Goal: Check status: Check status

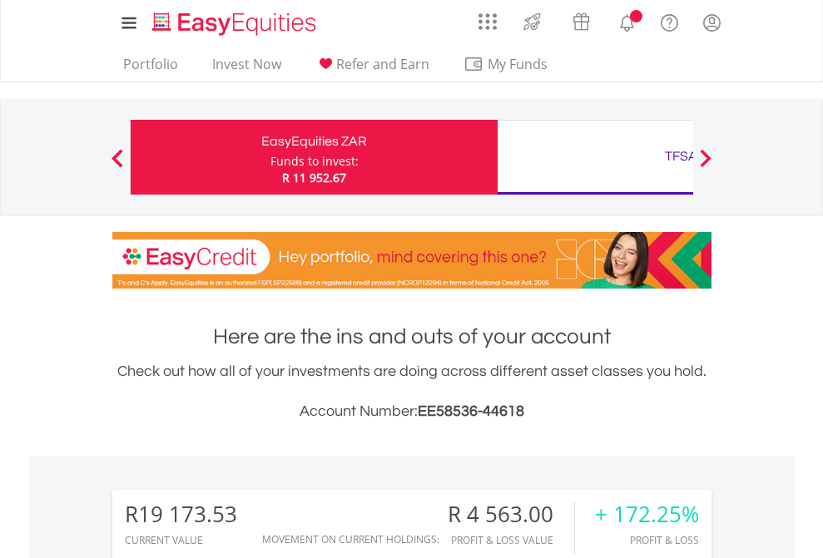
scroll to position [160, 261]
click at [270, 157] on div "Funds to invest:" at bounding box center [314, 161] width 88 height 17
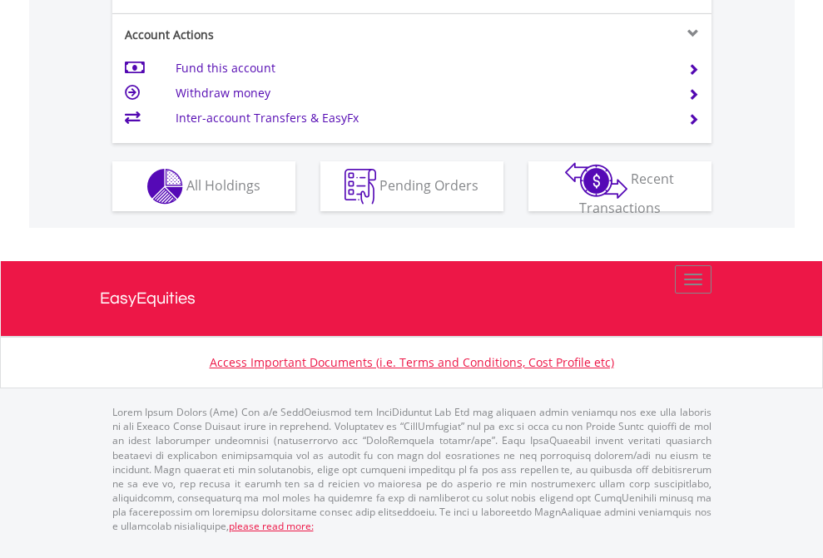
scroll to position [1628, 0]
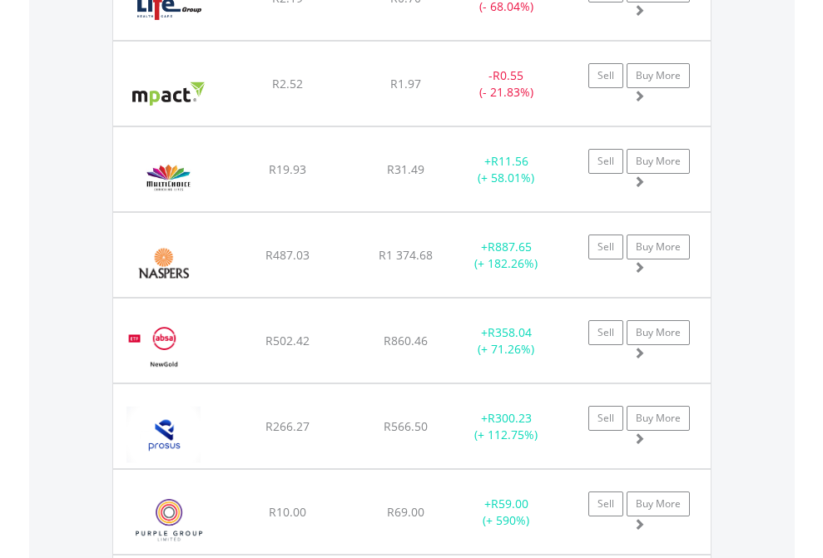
scroll to position [160, 261]
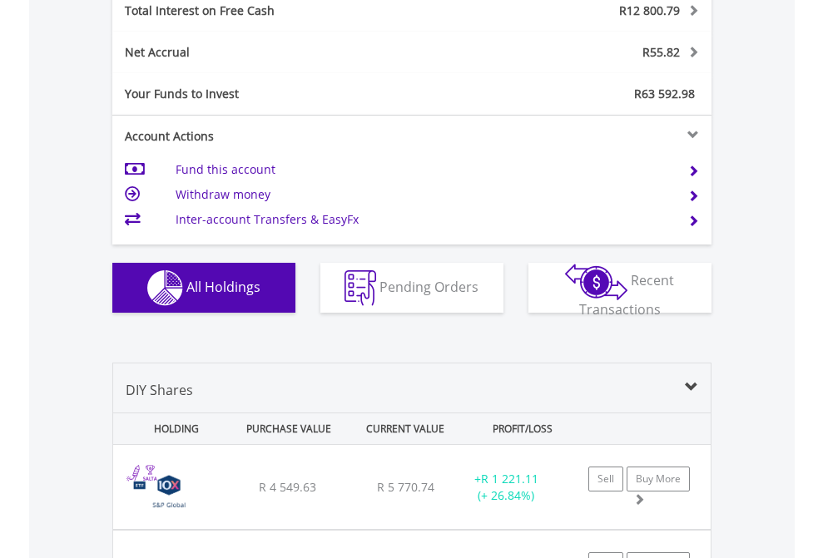
scroll to position [1917, 0]
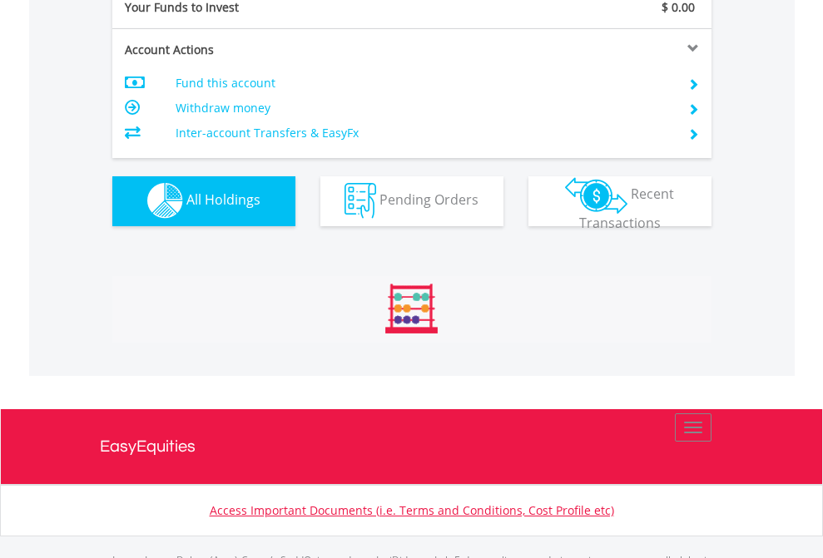
scroll to position [1647, 0]
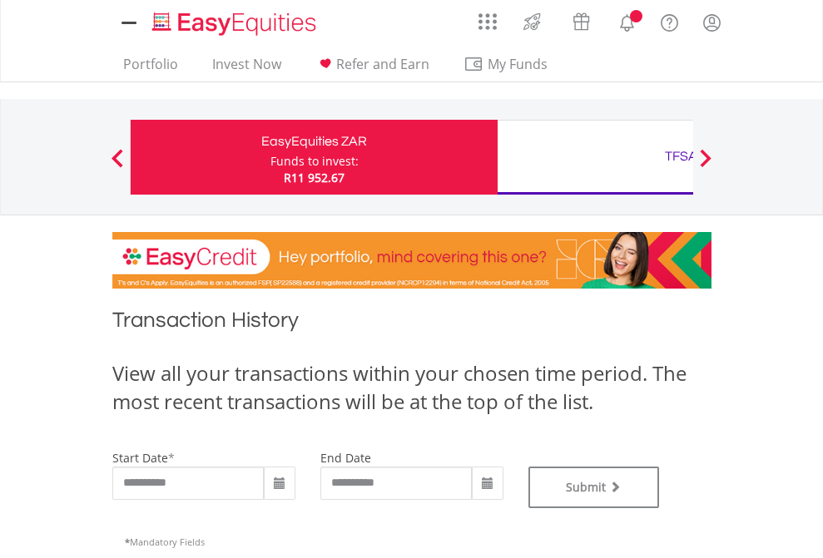
type input "**********"
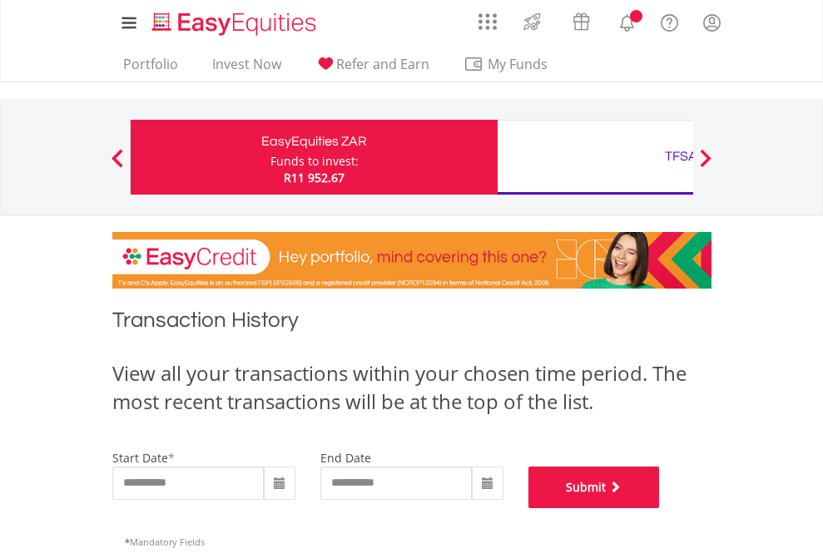
click at [660, 508] on button "Submit" at bounding box center [593, 488] width 131 height 42
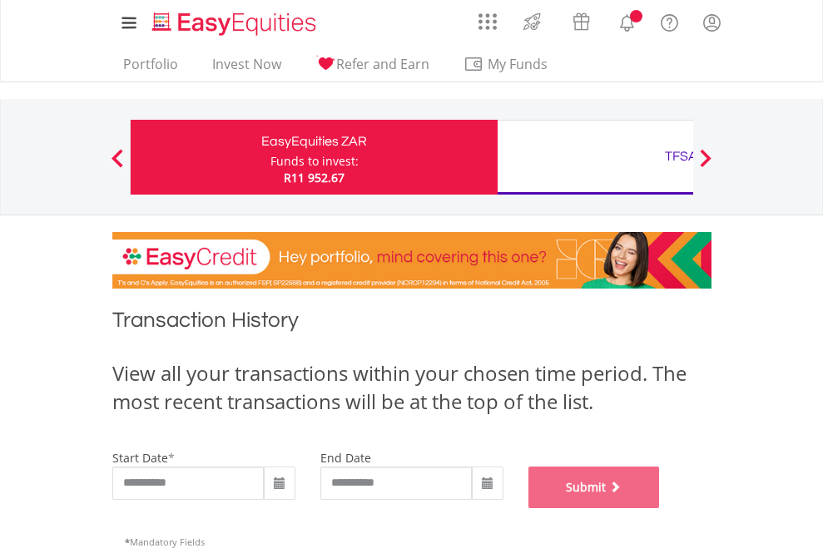
scroll to position [675, 0]
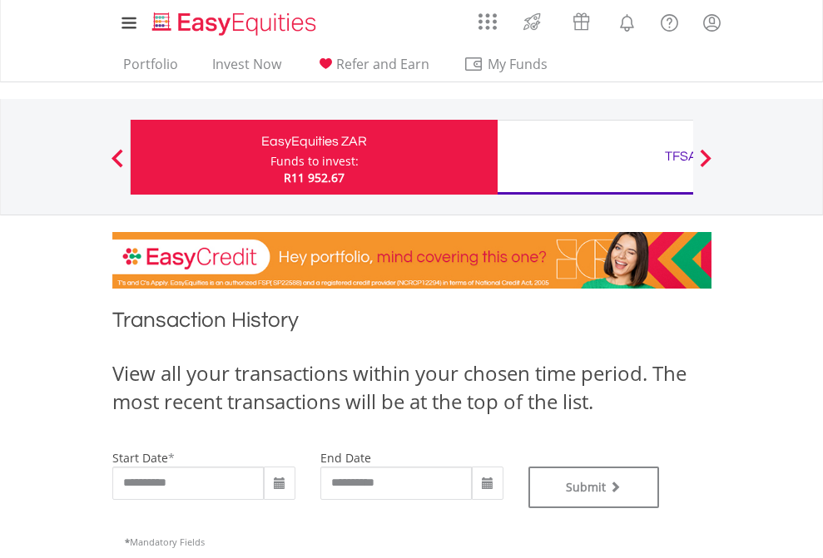
click at [595, 157] on div "TFSA" at bounding box center [681, 156] width 347 height 23
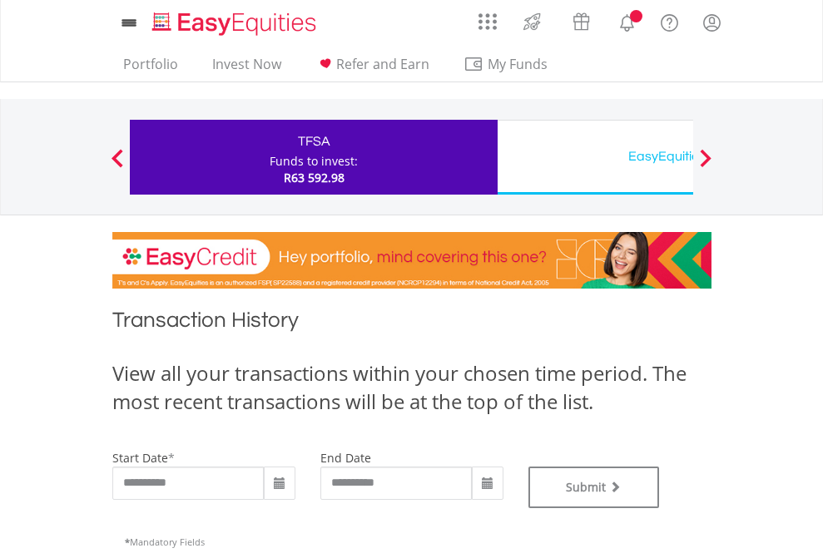
type input "**********"
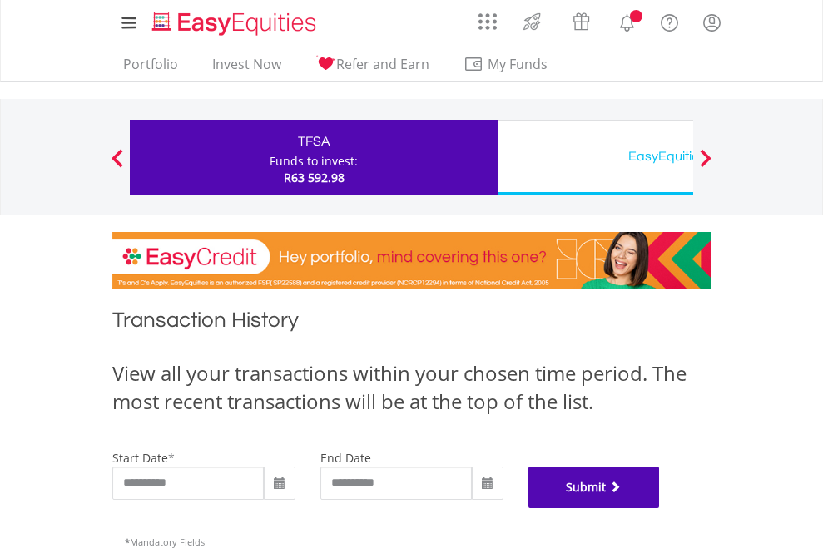
click at [660, 508] on button "Submit" at bounding box center [593, 488] width 131 height 42
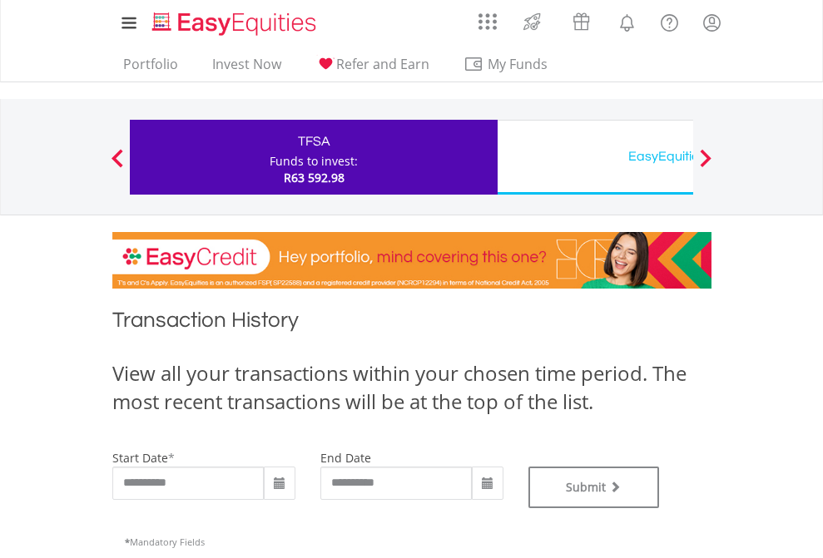
click at [595, 157] on div "EasyEquities USD" at bounding box center [681, 156] width 347 height 23
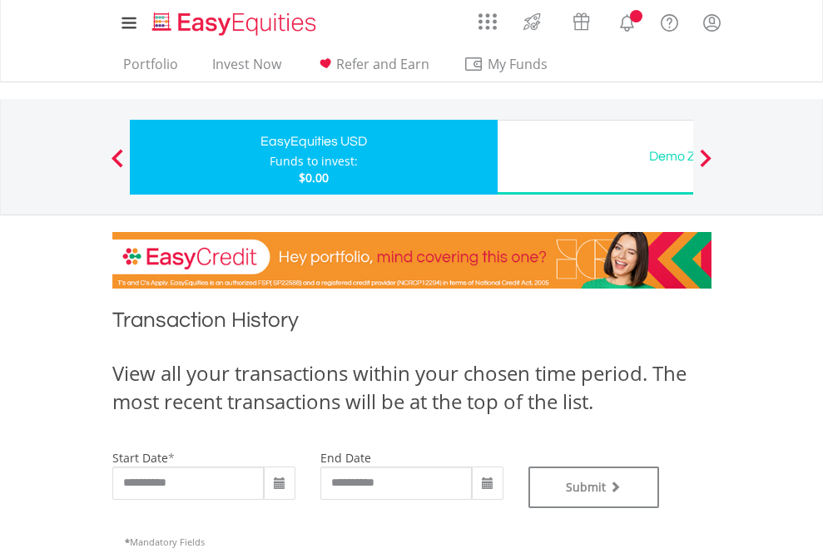
type input "**********"
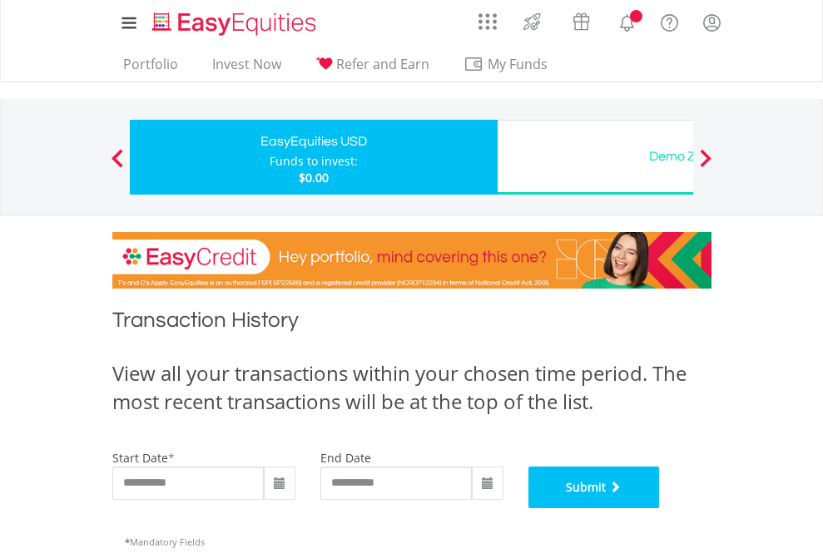
click at [660, 508] on button "Submit" at bounding box center [593, 488] width 131 height 42
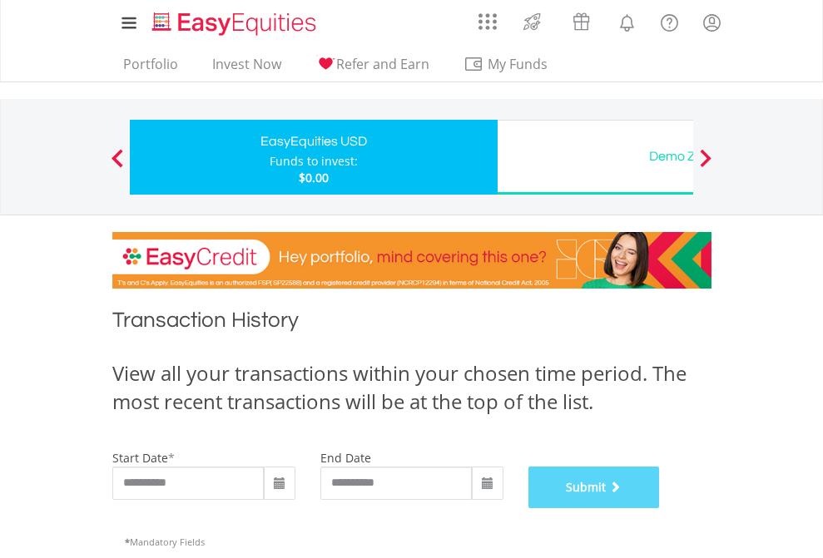
scroll to position [675, 0]
